Goal: Find specific page/section: Find specific page/section

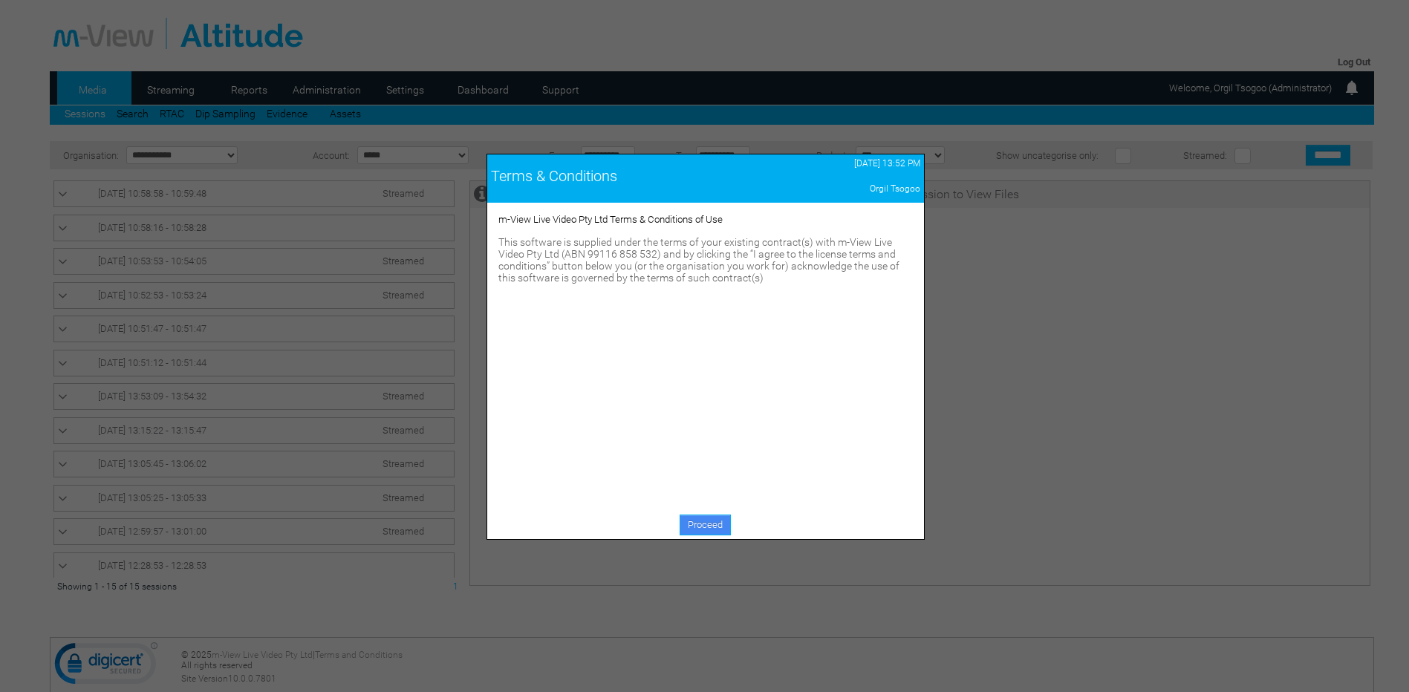
drag, startPoint x: 683, startPoint y: 531, endPoint x: 710, endPoint y: 510, distance: 33.9
click at [683, 530] on link "Proceed" at bounding box center [704, 525] width 51 height 21
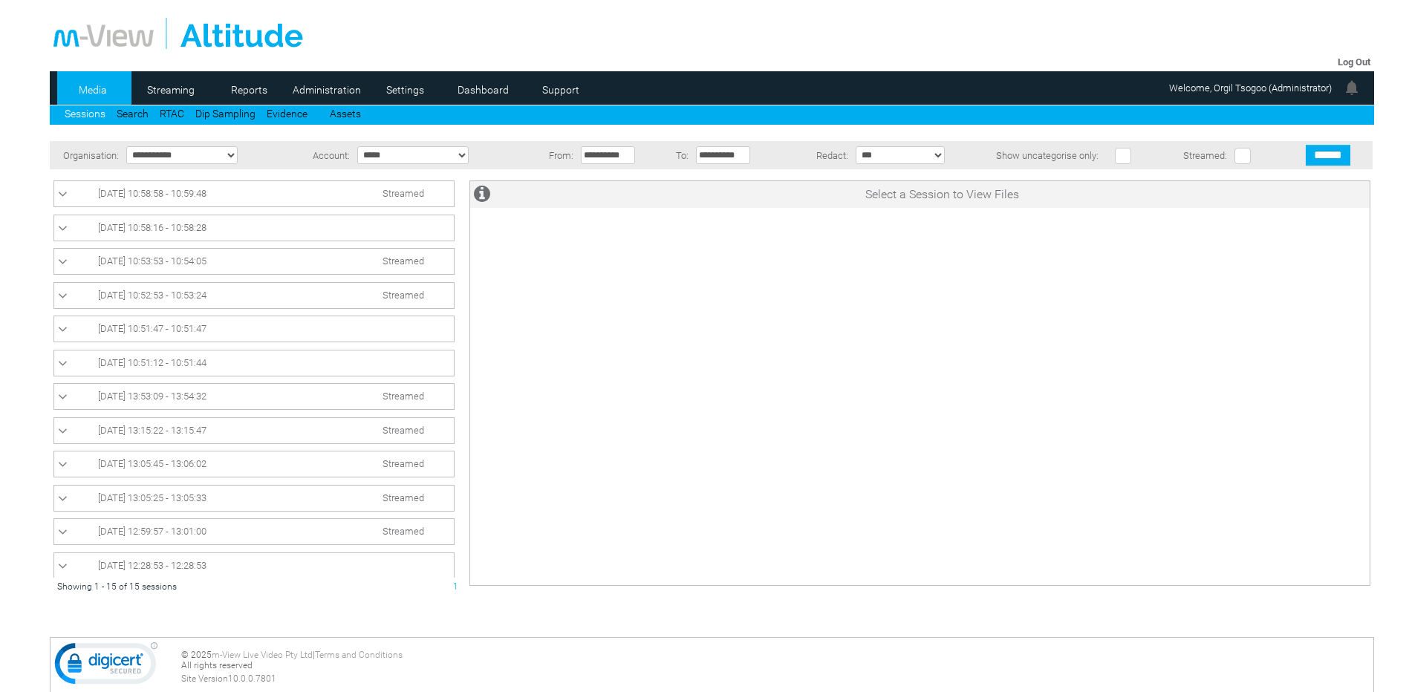
click at [112, 113] on li "Sessions" at bounding box center [91, 112] width 52 height 14
click at [140, 114] on link "Search" at bounding box center [133, 114] width 32 height 12
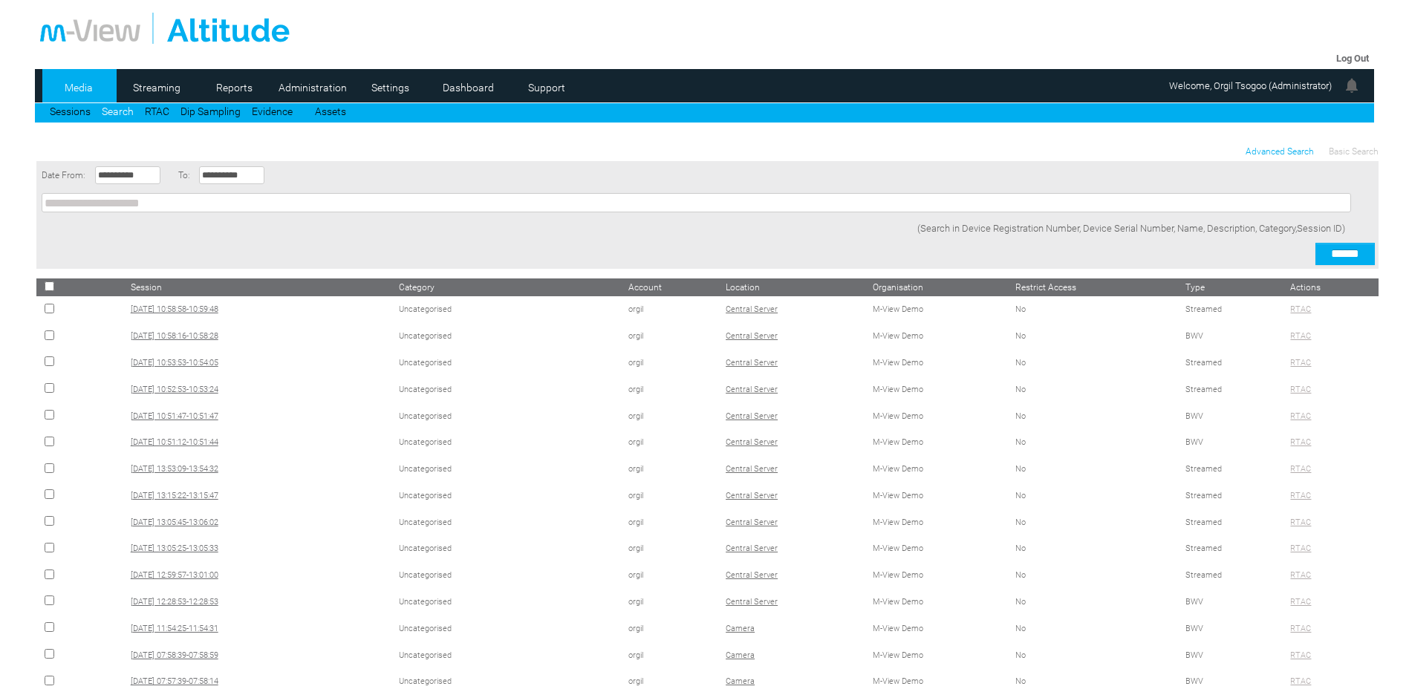
click at [1299, 154] on span "Advanced Search" at bounding box center [1279, 151] width 68 height 10
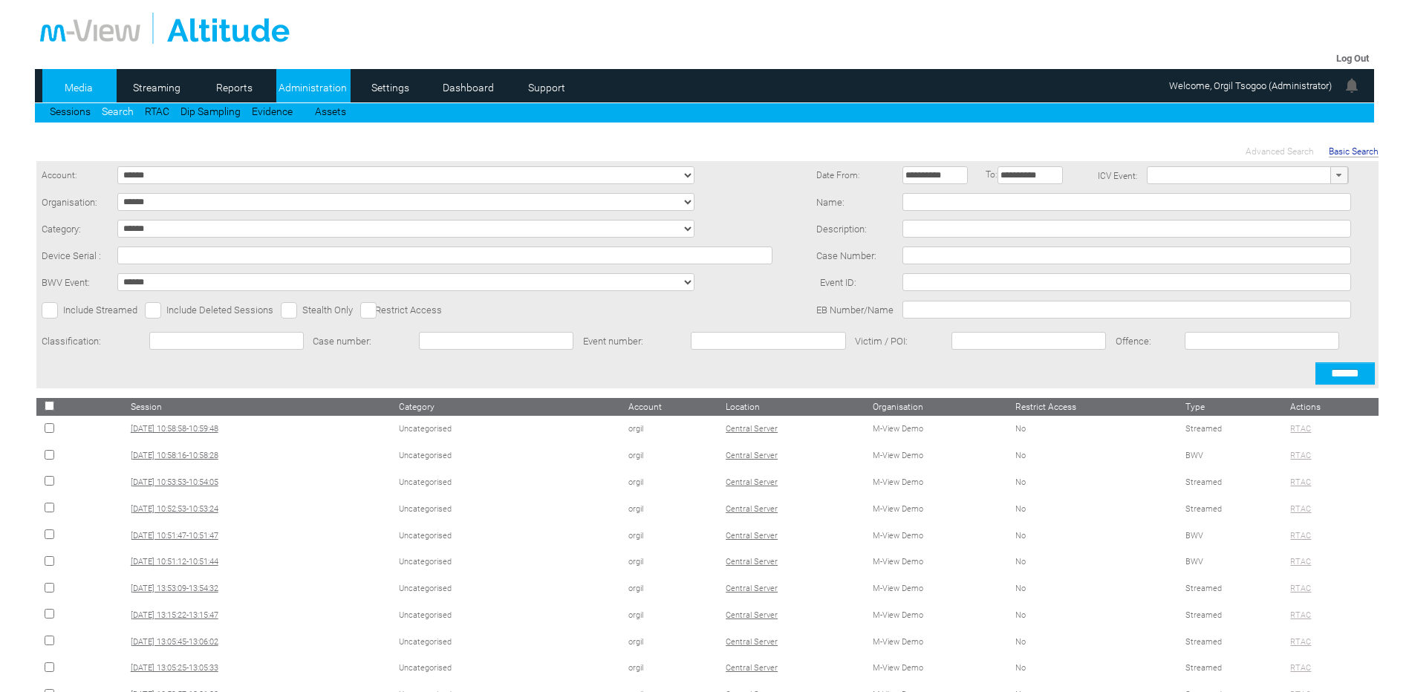
click at [308, 88] on link "Administration" at bounding box center [312, 87] width 72 height 22
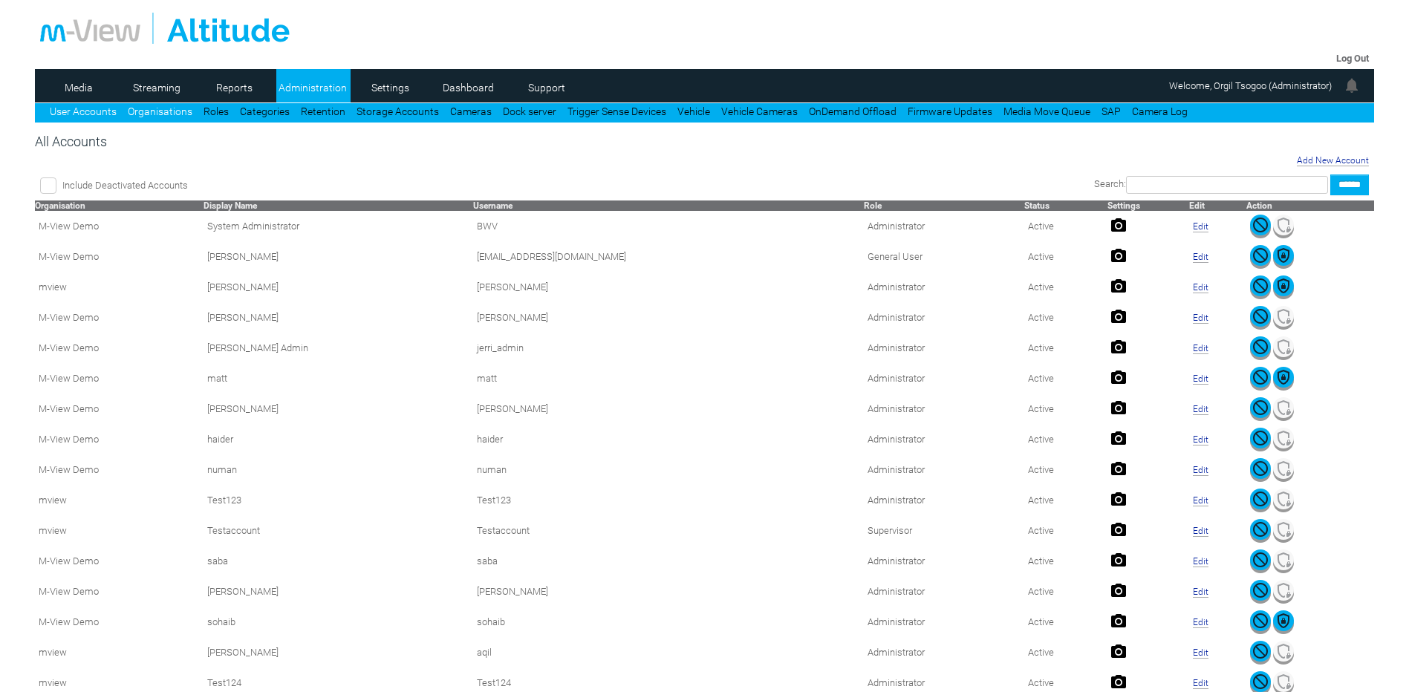
click at [160, 111] on link "Organisations" at bounding box center [160, 111] width 65 height 12
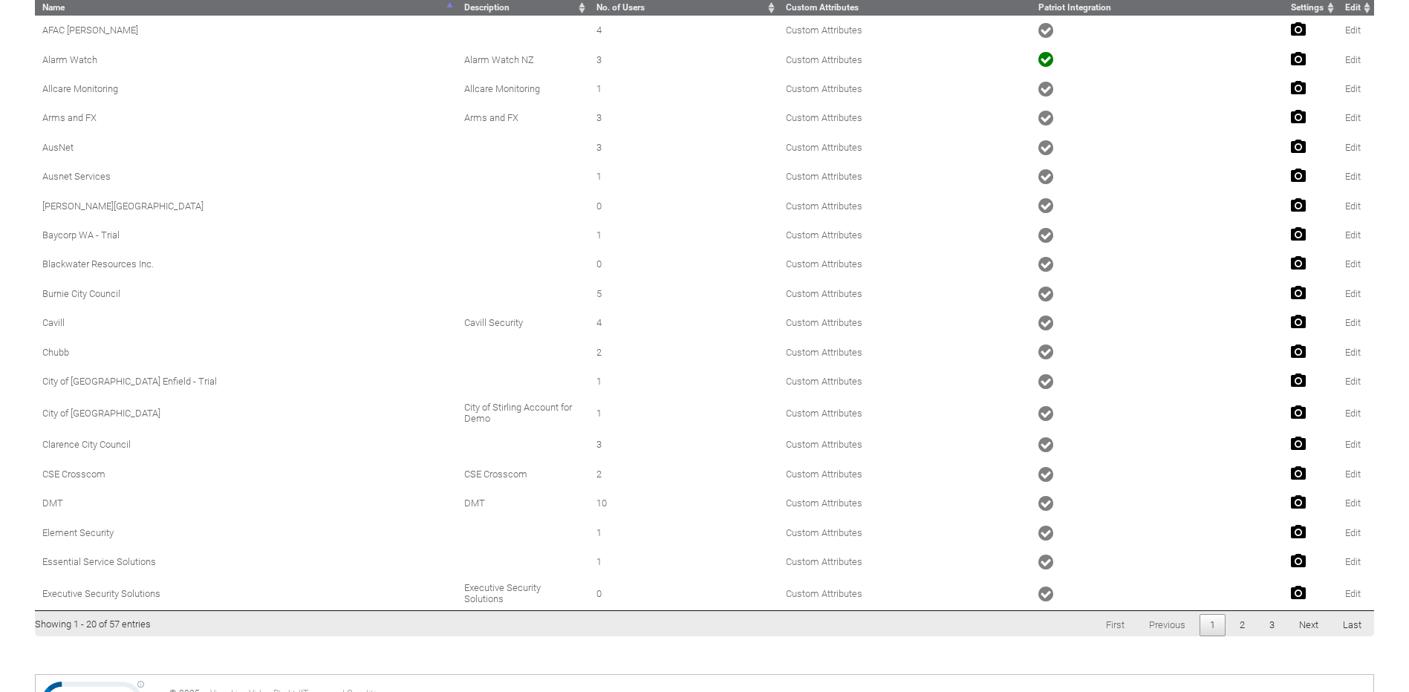
scroll to position [273, 0]
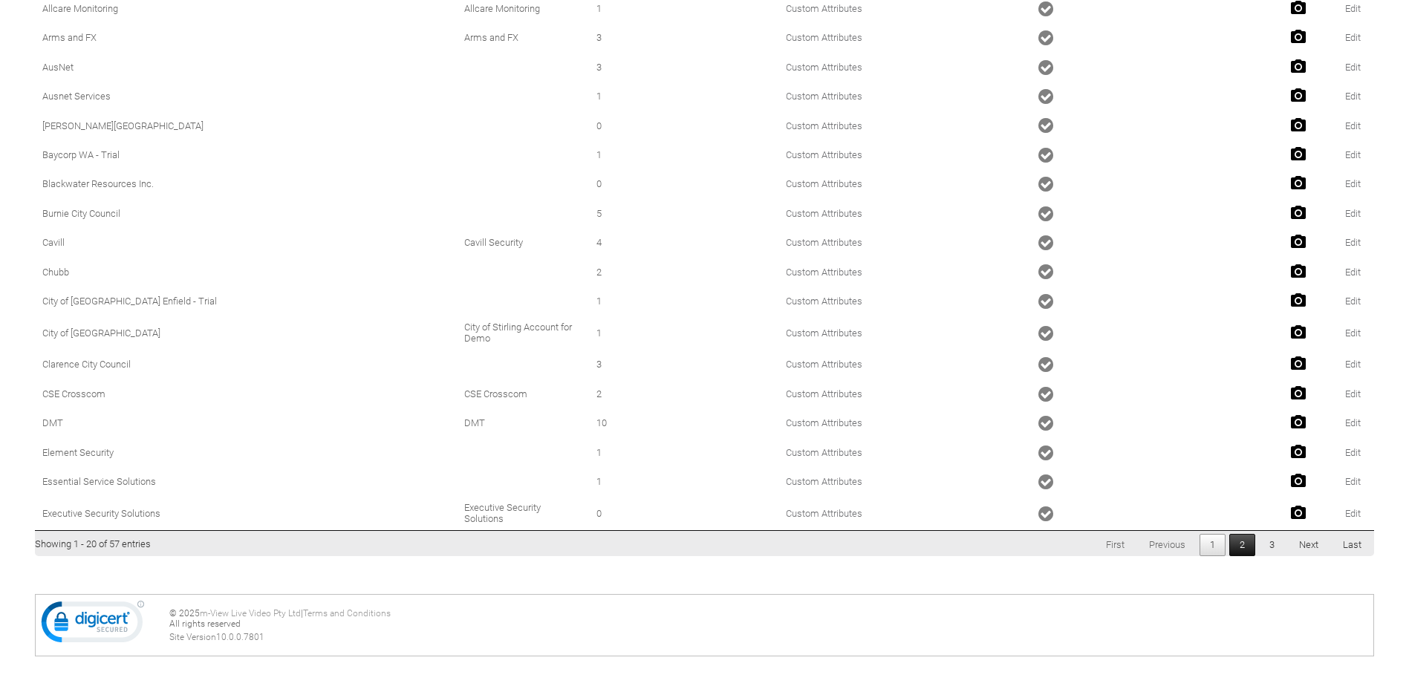
click at [1244, 541] on link "2" at bounding box center [1242, 545] width 26 height 22
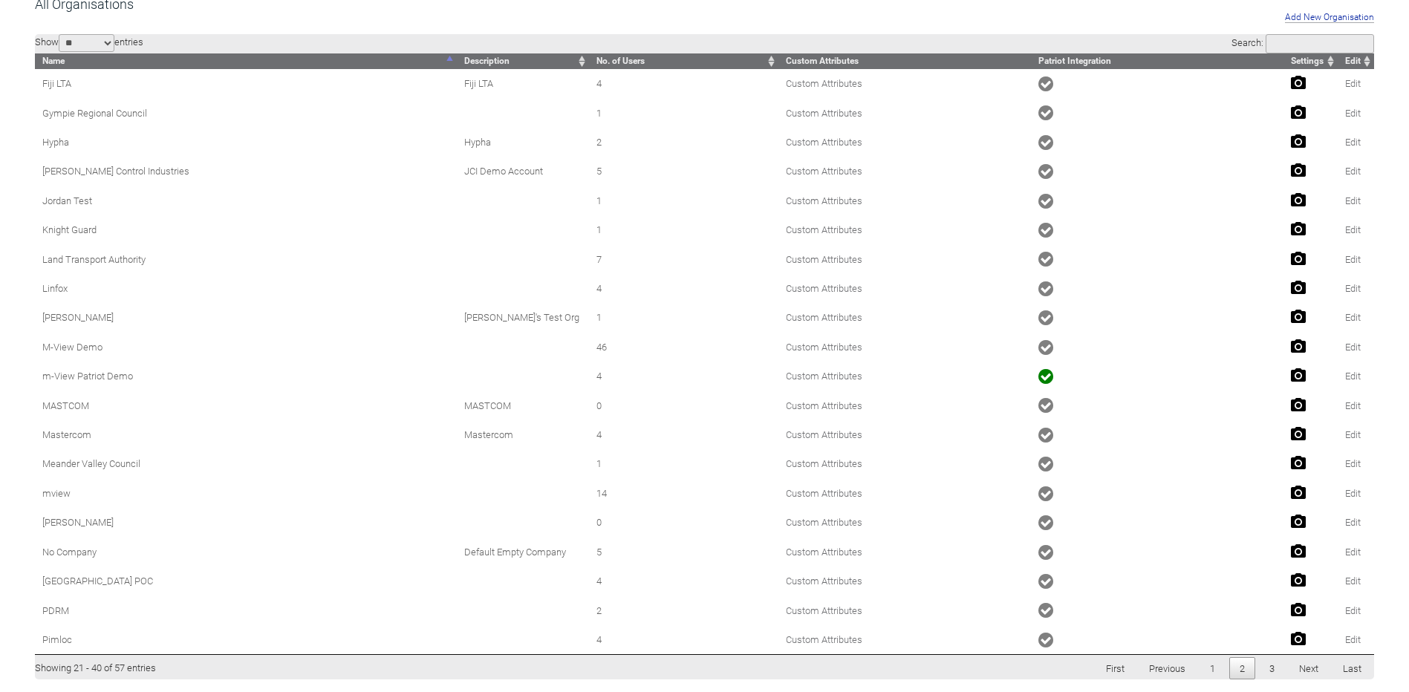
scroll to position [263, 0]
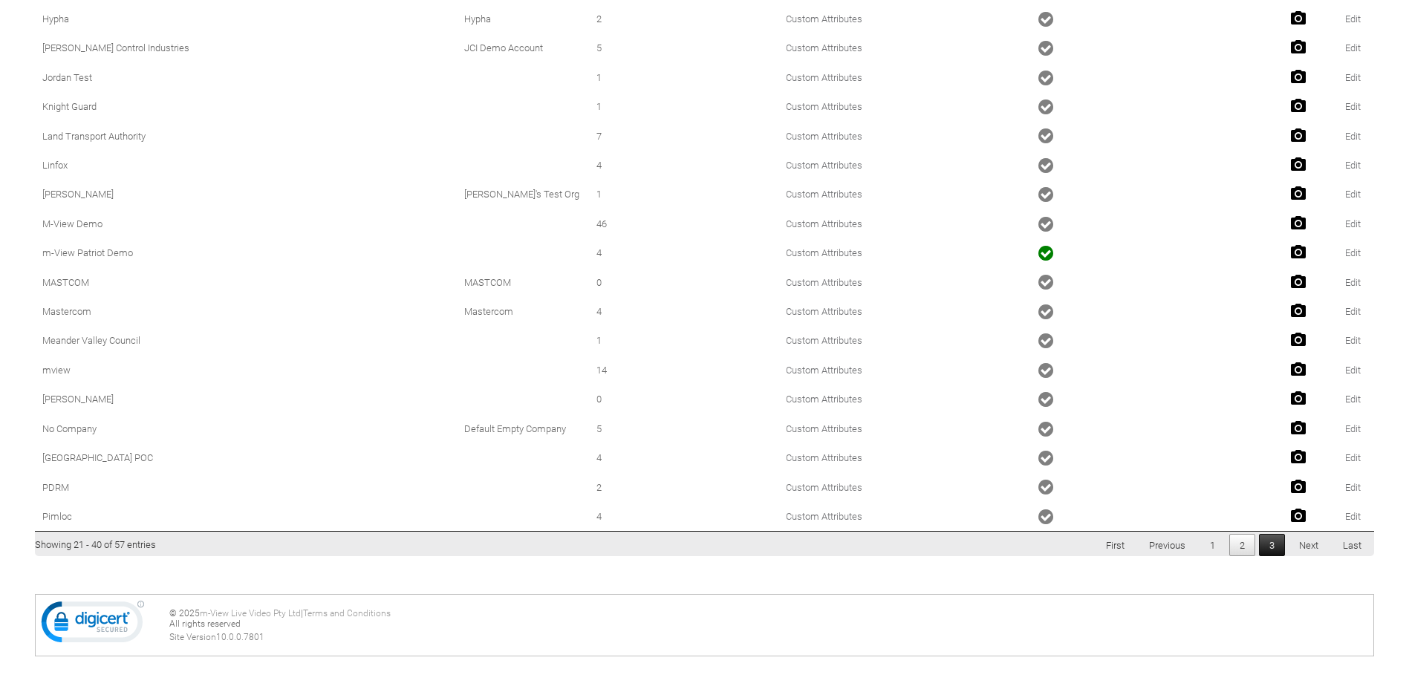
click at [1279, 545] on link "3" at bounding box center [1272, 545] width 26 height 22
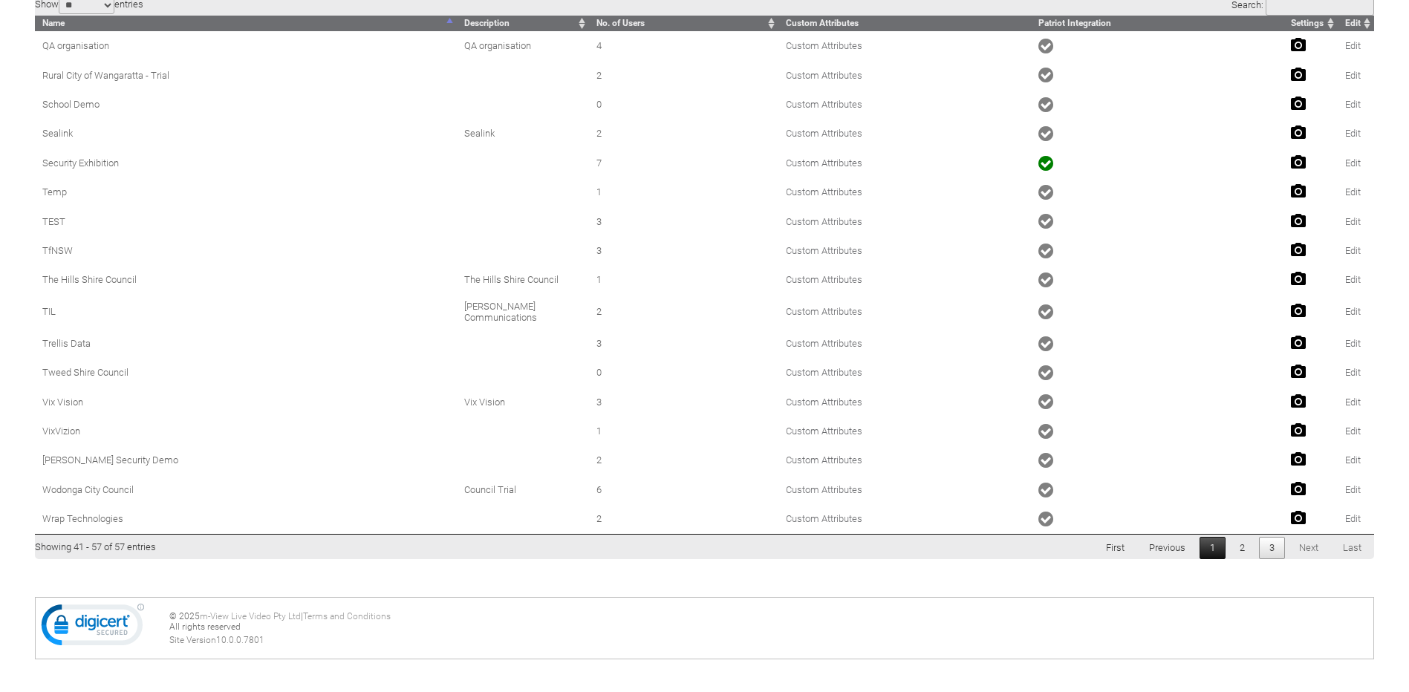
click at [1208, 543] on link "1" at bounding box center [1212, 548] width 26 height 22
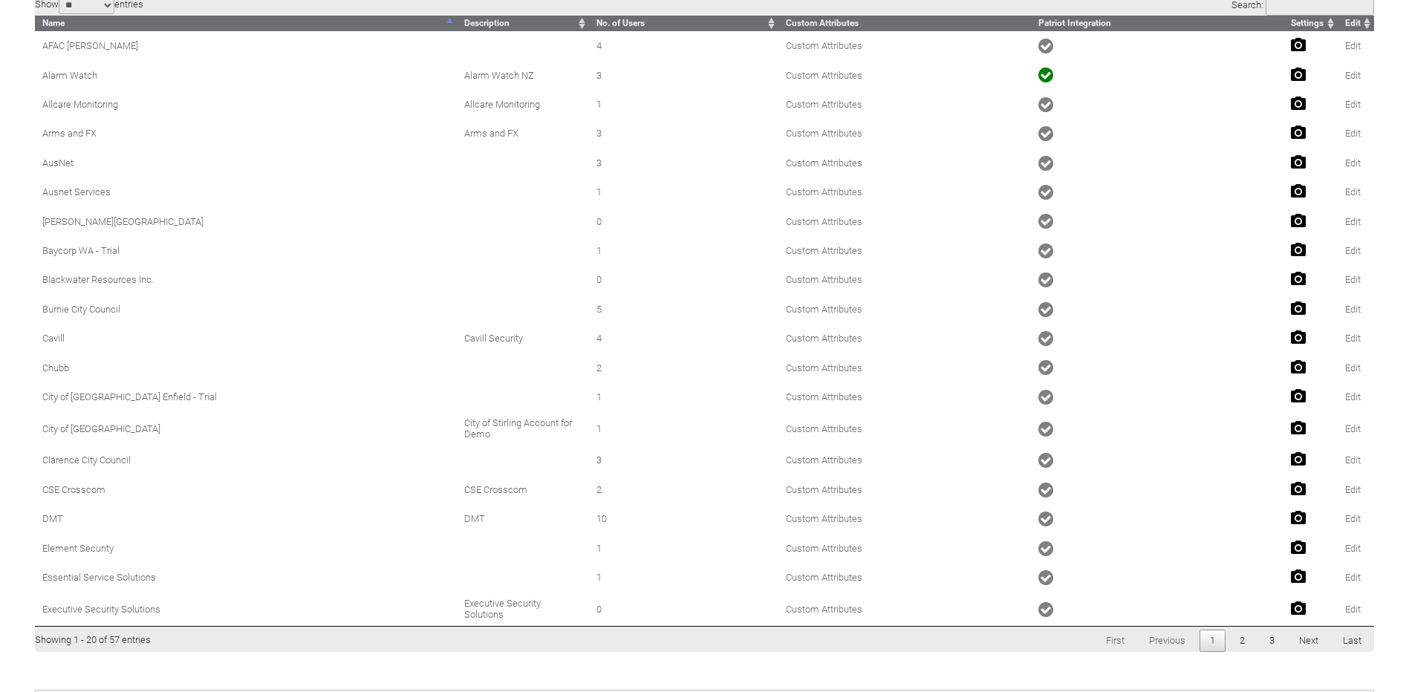
scroll to position [0, 0]
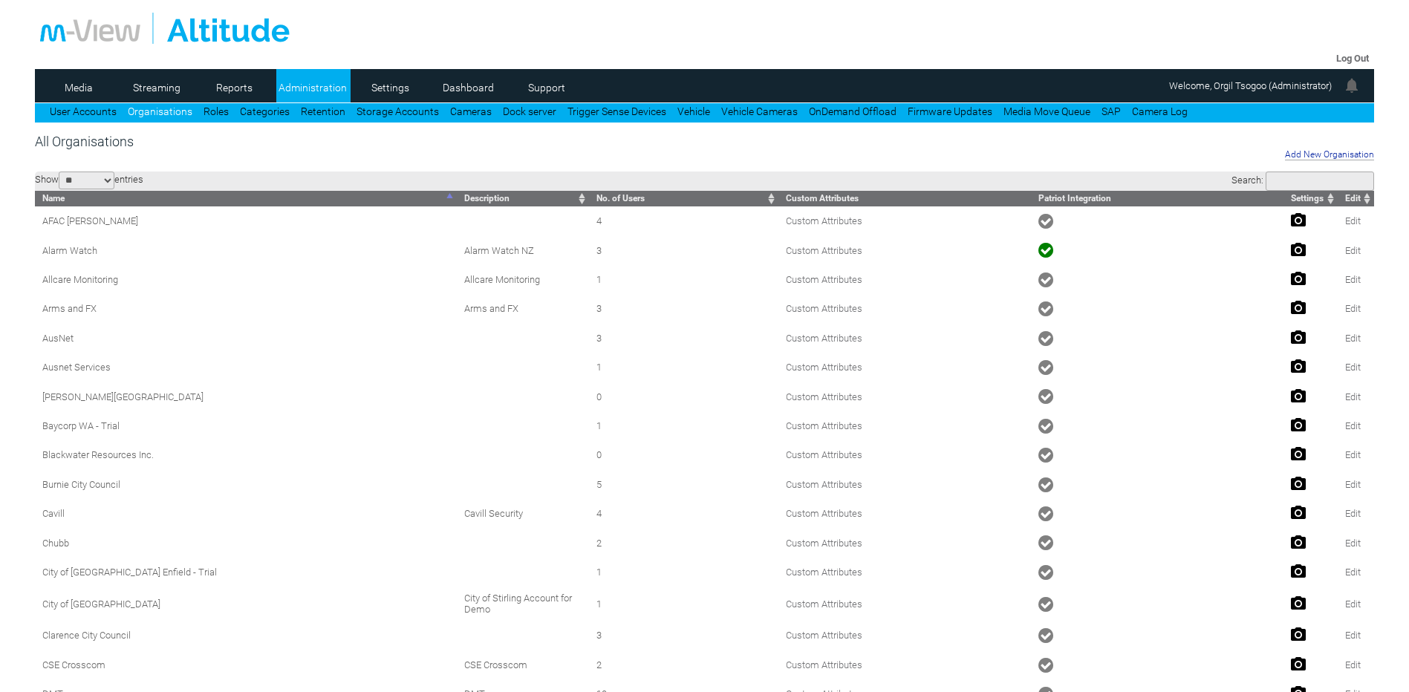
click at [73, 114] on link "User Accounts" at bounding box center [83, 111] width 67 height 12
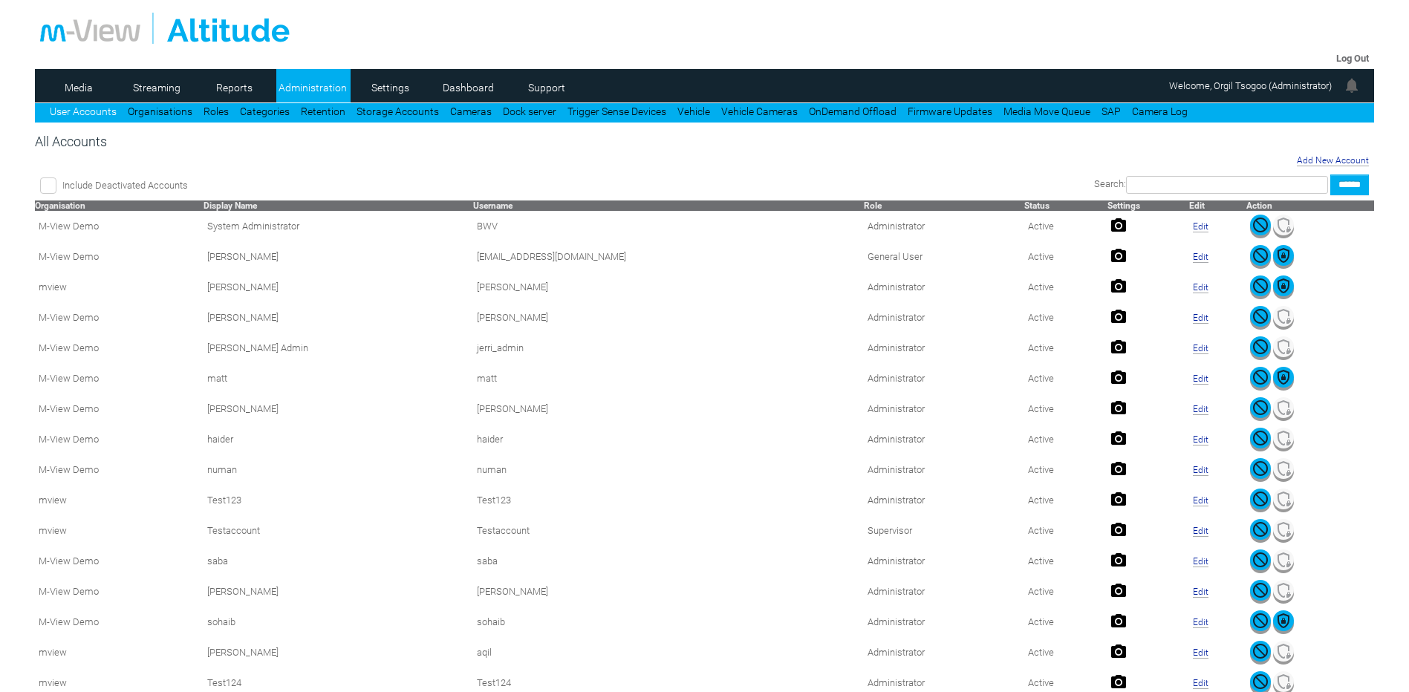
click at [1164, 176] on div "Search: ******" at bounding box center [941, 184] width 853 height 21
click at [1161, 181] on input "text" at bounding box center [1227, 185] width 202 height 18
type input "*****"
click at [1330, 174] on input "******" at bounding box center [1349, 184] width 39 height 21
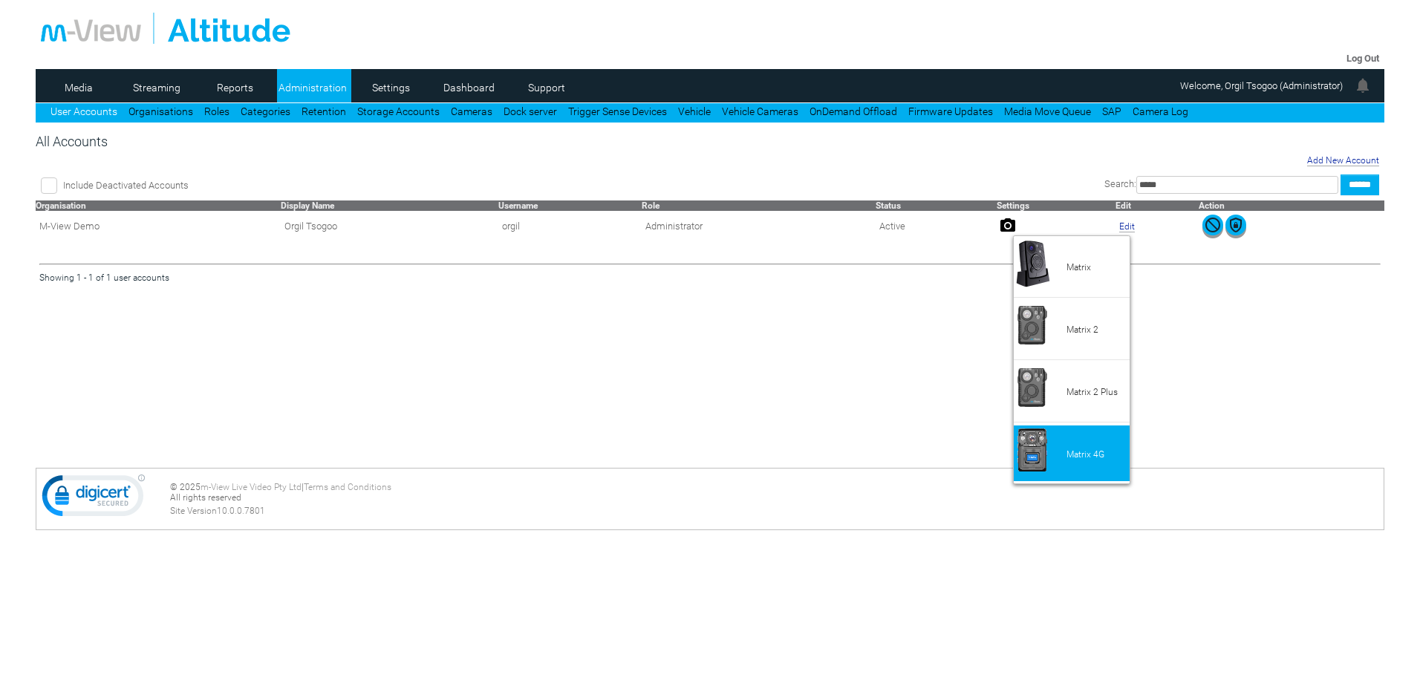
click at [1066, 440] on li "Matrix 4G" at bounding box center [1072, 453] width 116 height 56
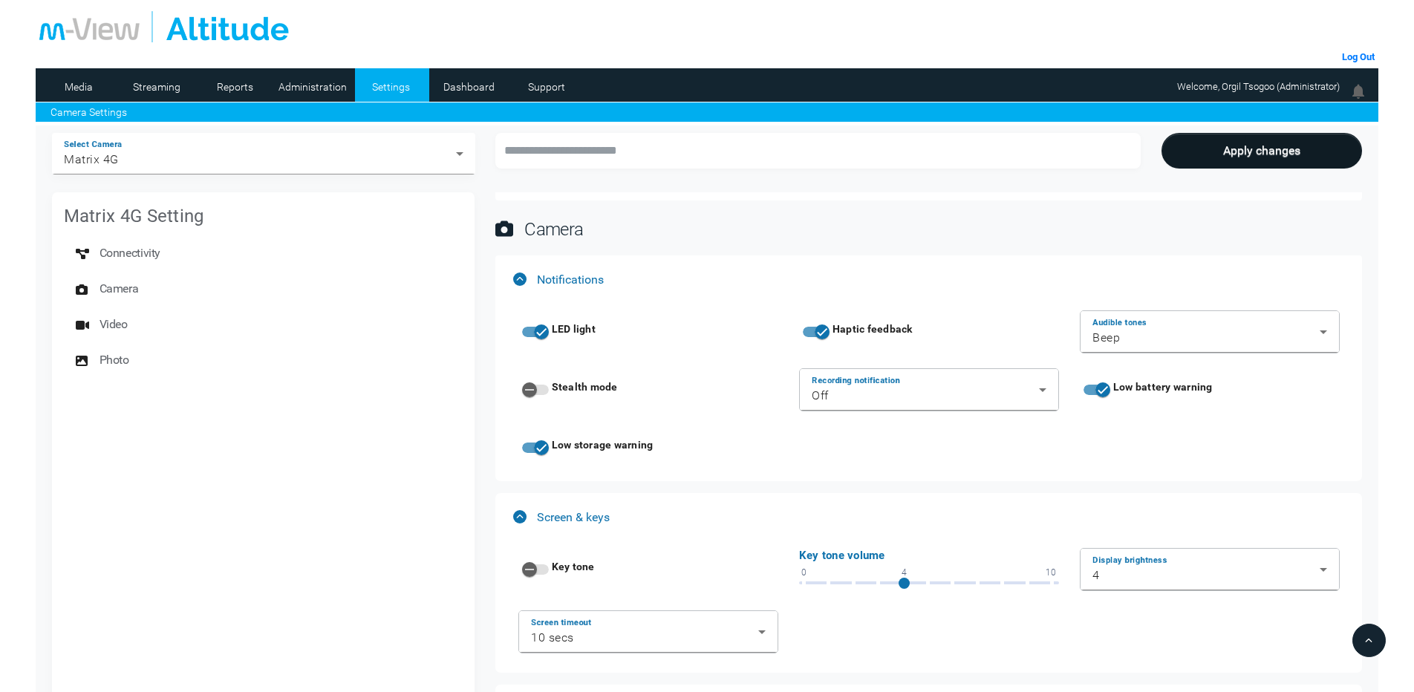
scroll to position [446, 0]
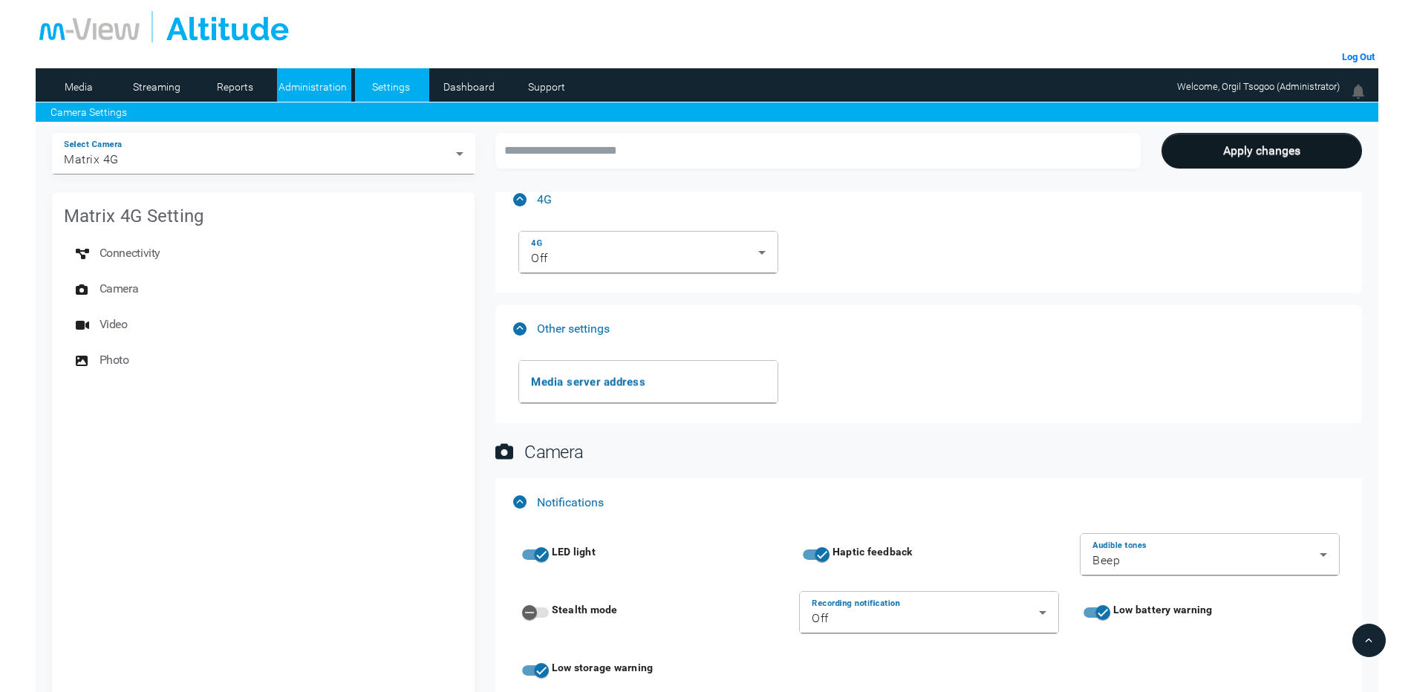
click at [322, 90] on link "Administration" at bounding box center [313, 87] width 72 height 22
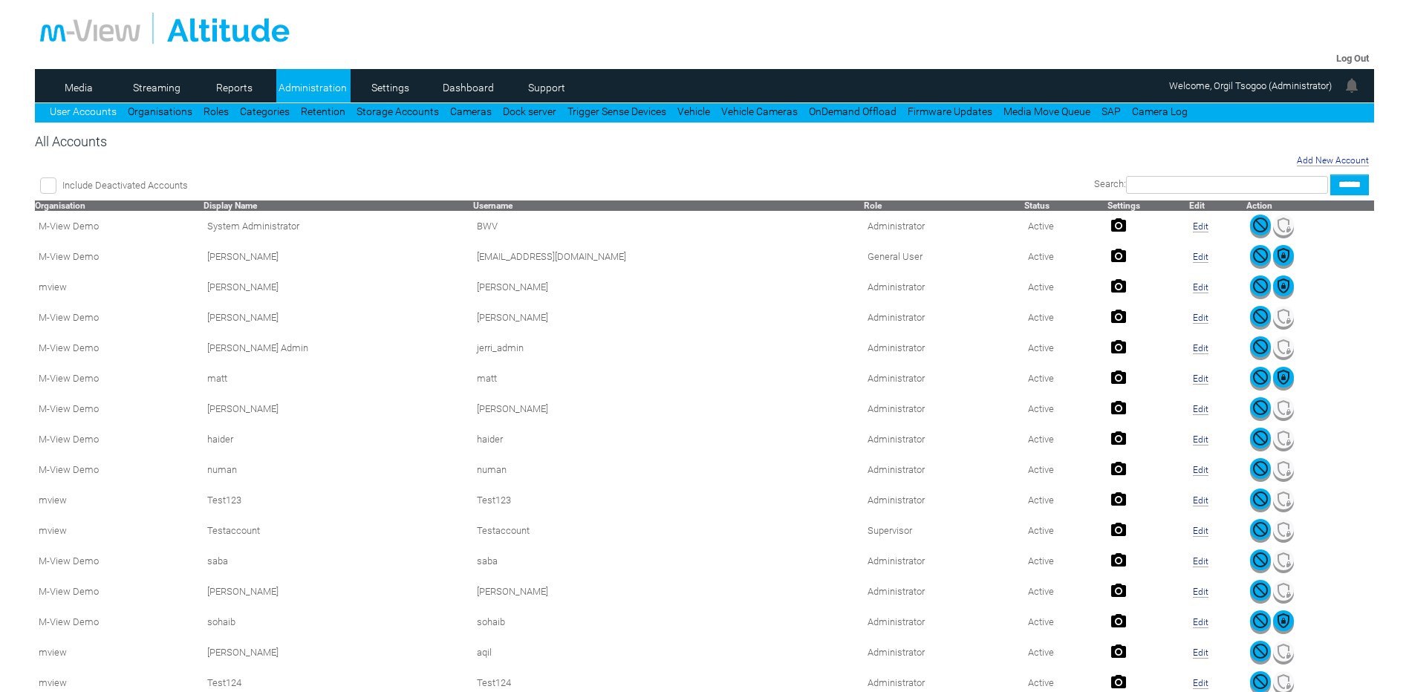
click at [466, 180] on div "Include Deactivated Accounts" at bounding box center [273, 185] width 466 height 12
